Goal: Task Accomplishment & Management: Use online tool/utility

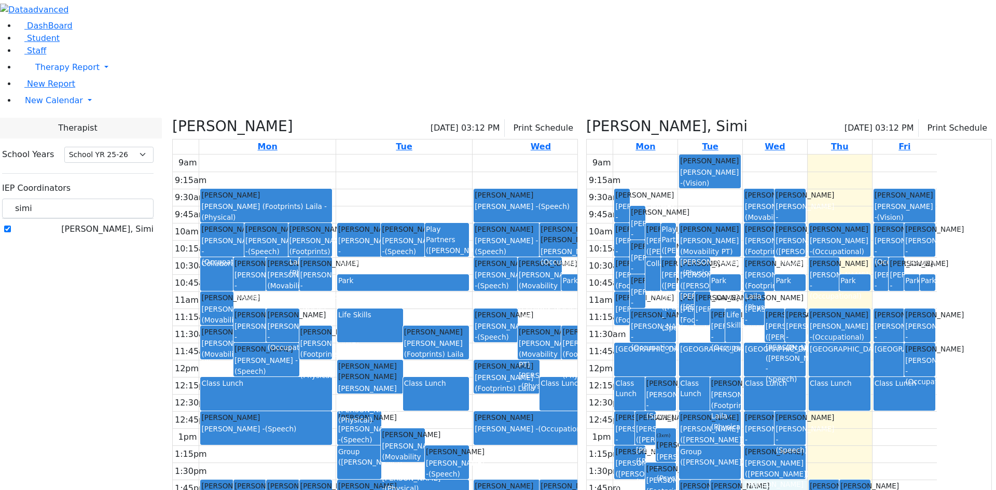
select select "212"
click at [172, 118] on icon at bounding box center [172, 126] width 0 height 17
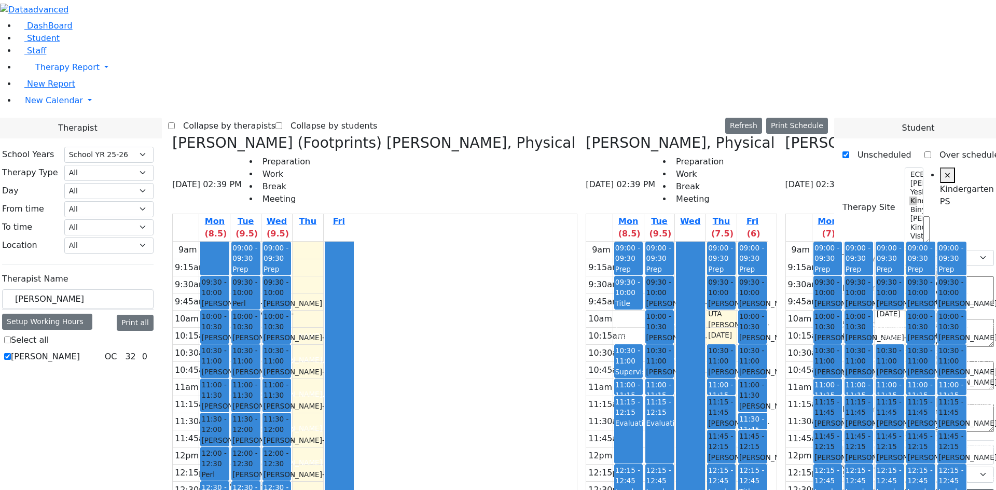
select select "212"
select select "51"
select select "1"
